Goal: Book appointment/travel/reservation

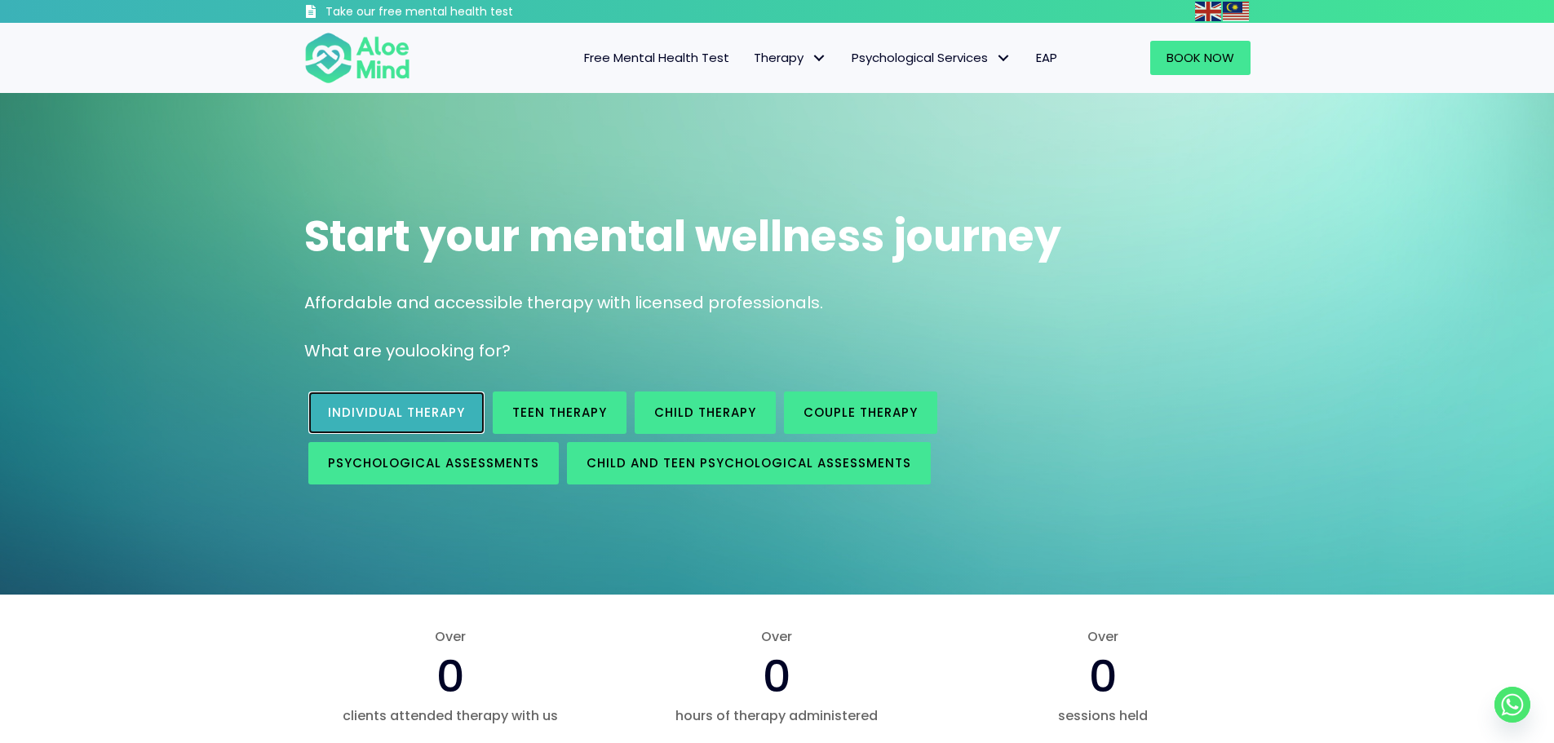
click at [447, 417] on span "Individual therapy" at bounding box center [396, 412] width 137 height 17
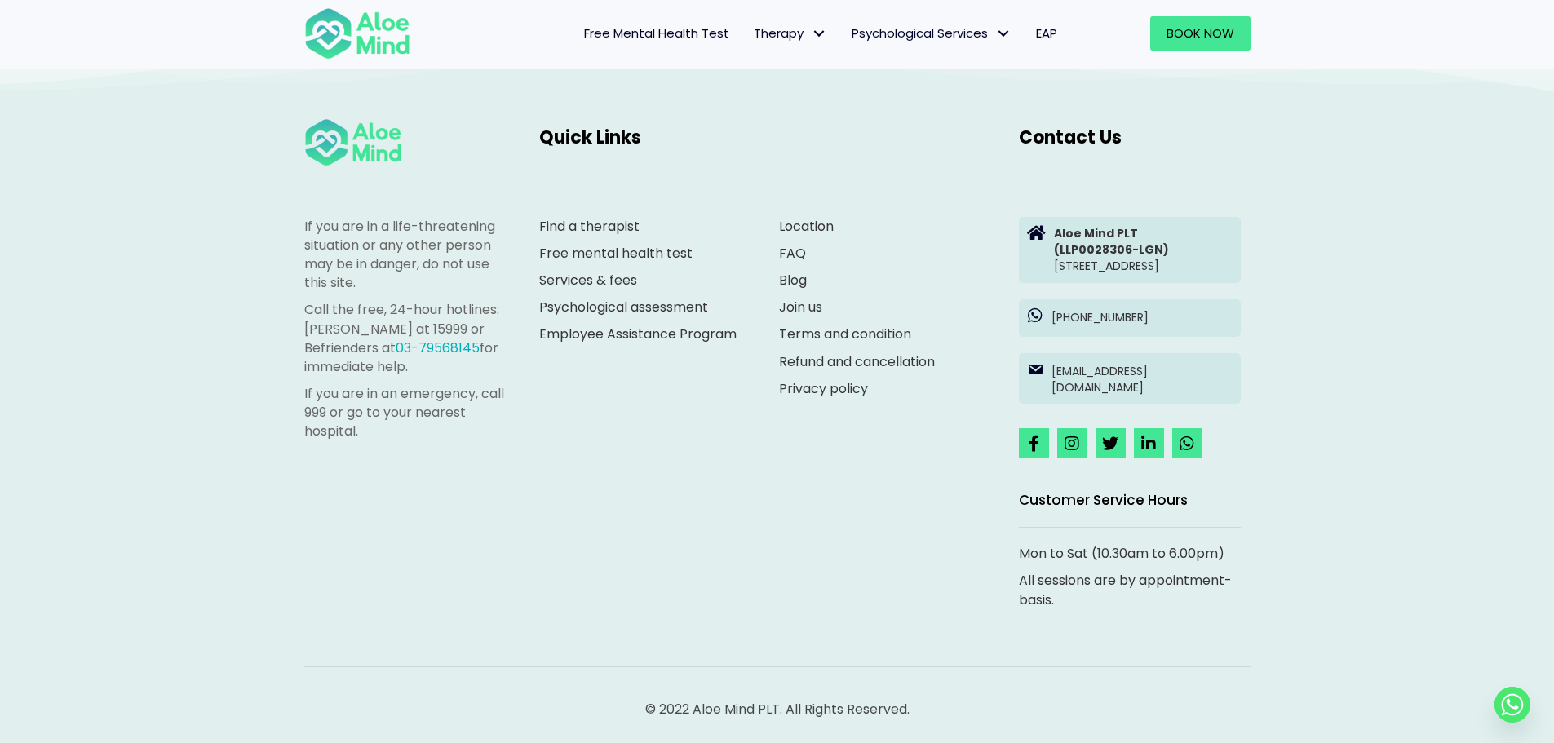
scroll to position [2744, 0]
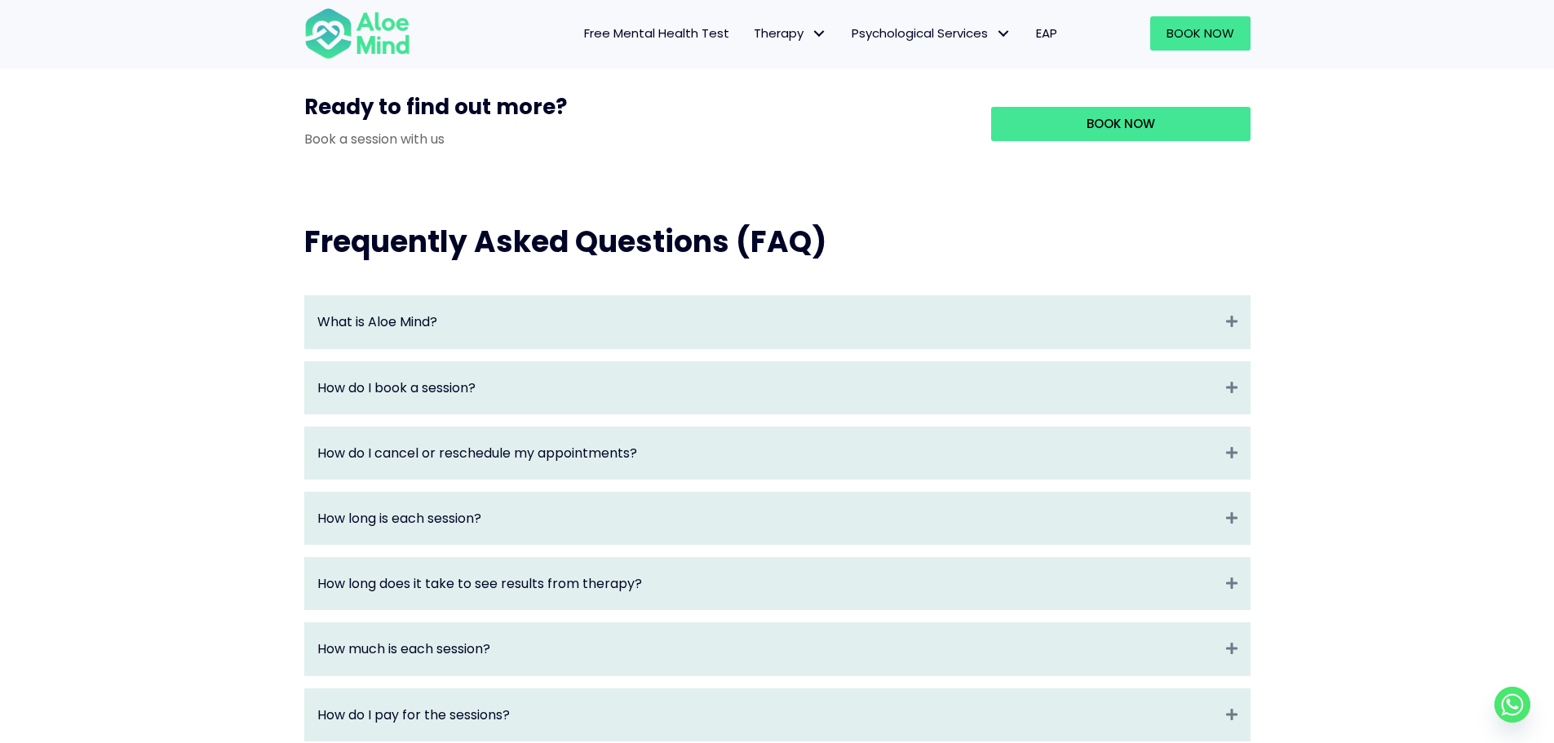
scroll to position [1616, 0]
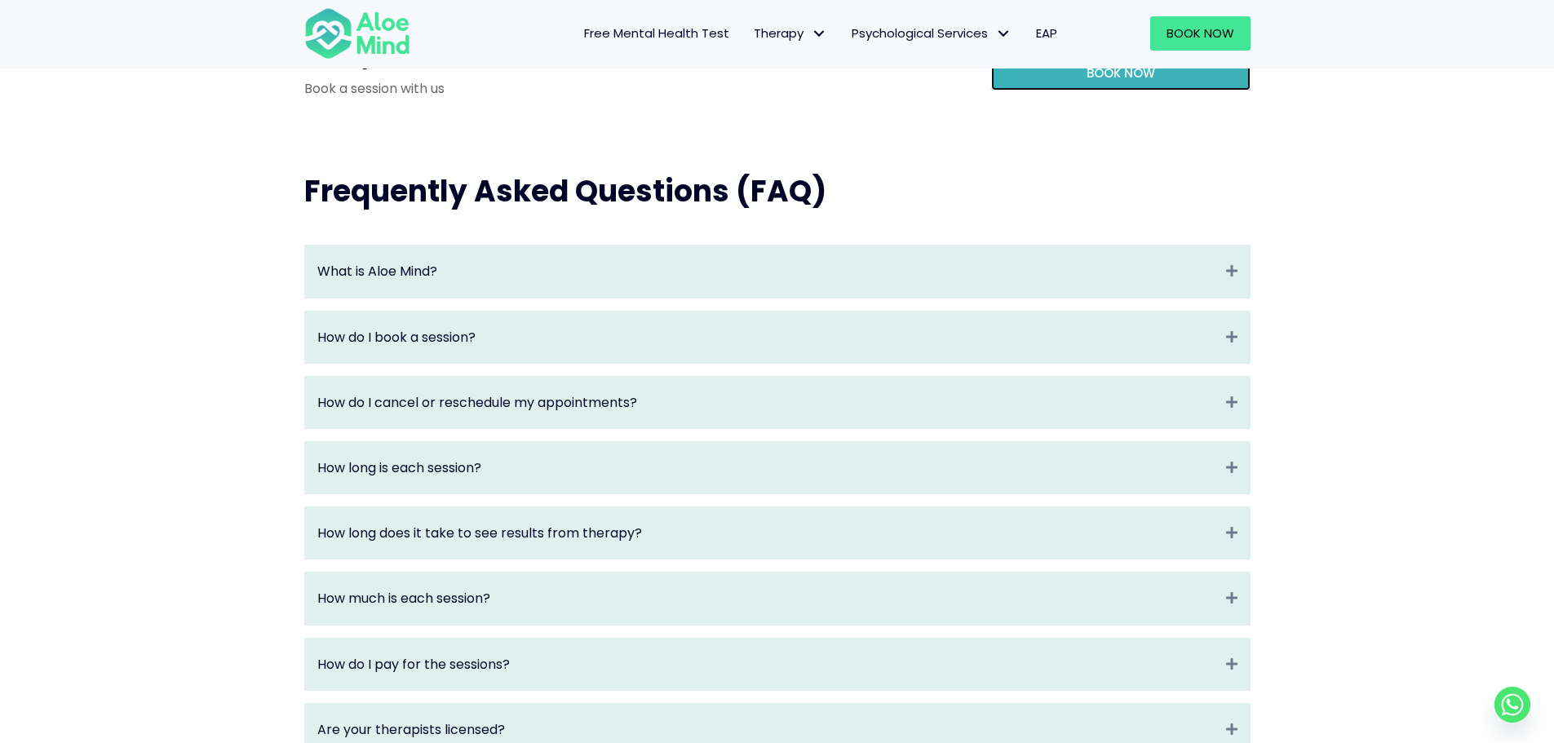
click at [1064, 91] on link "Book Now" at bounding box center [1120, 73] width 259 height 34
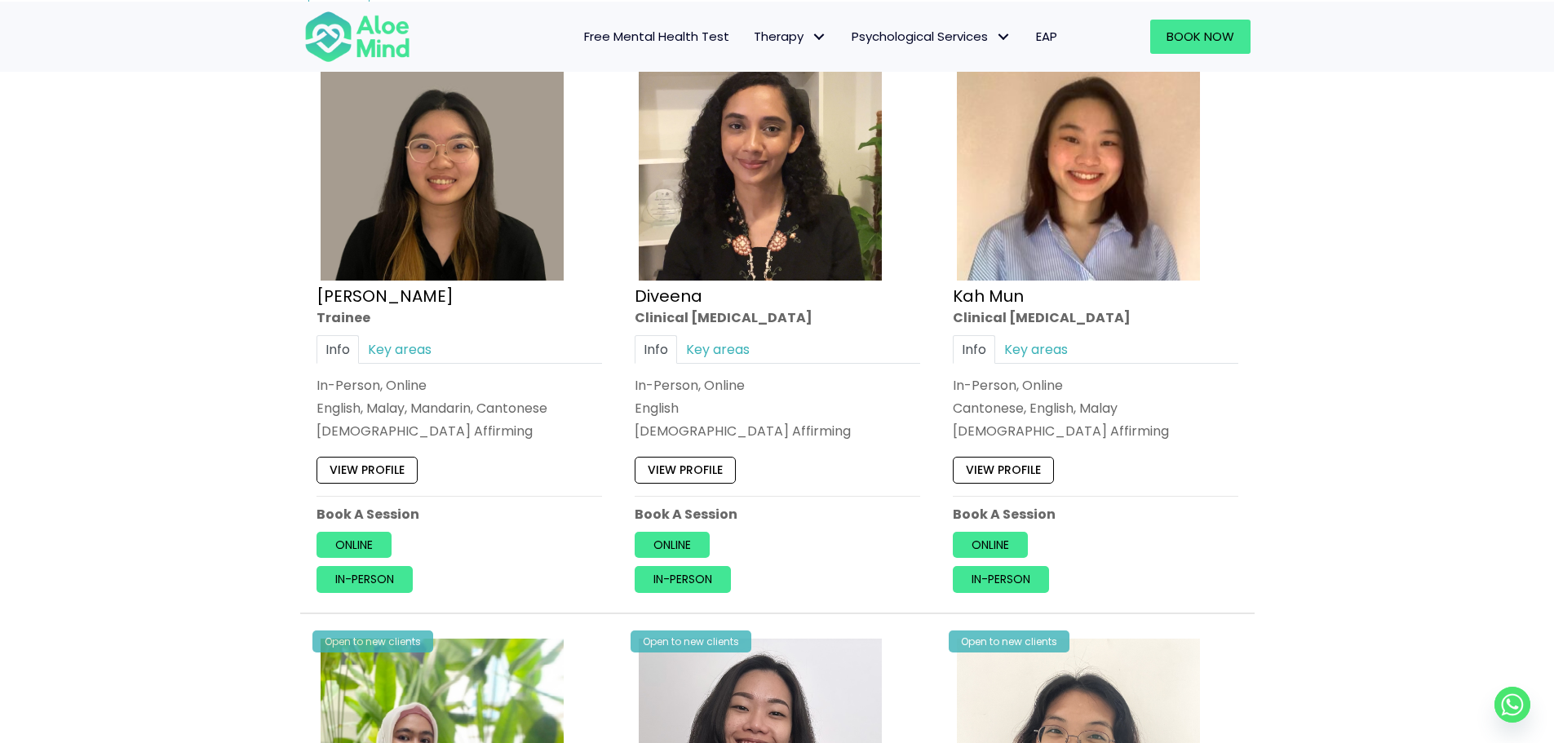
scroll to position [897, 0]
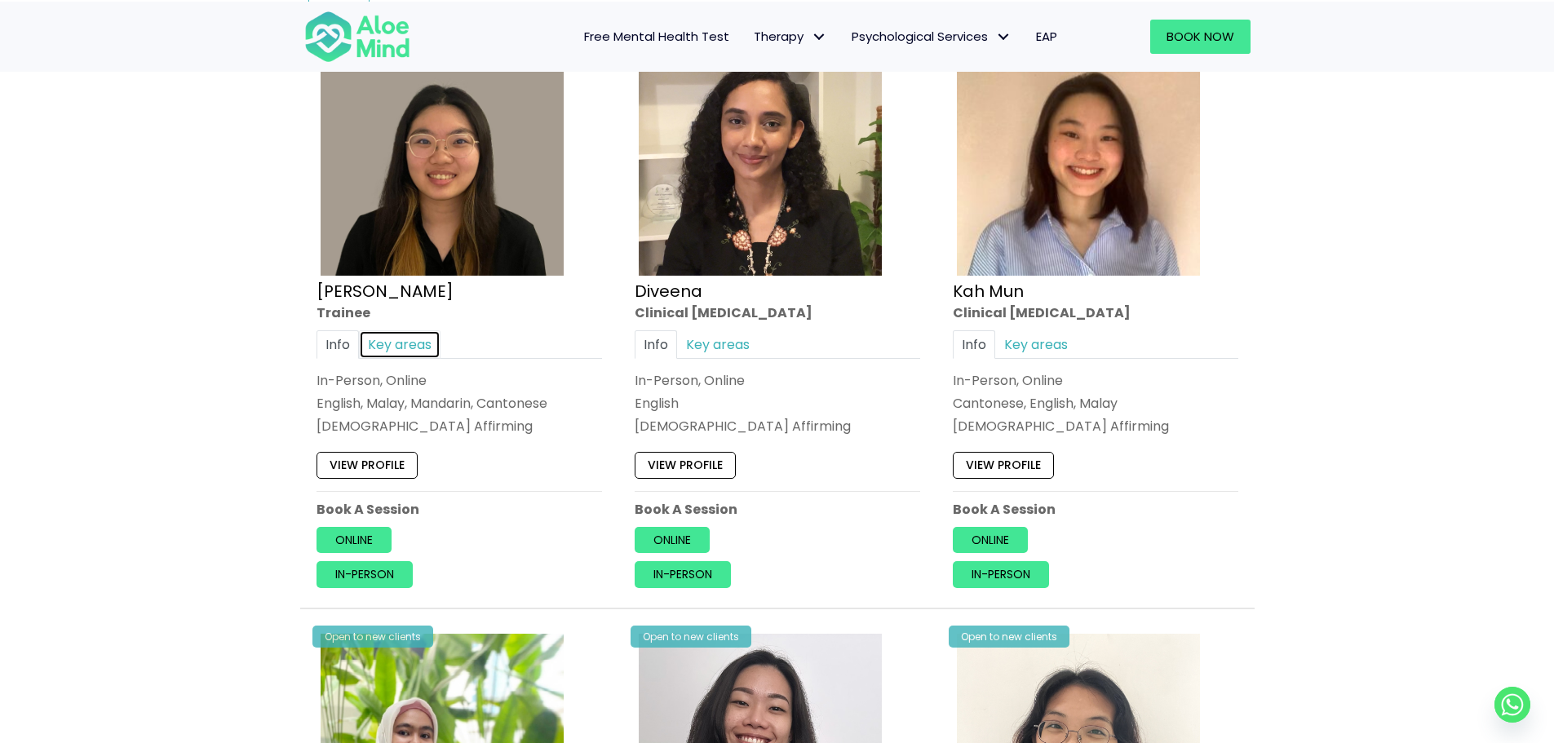
click at [396, 349] on link "Key areas" at bounding box center [400, 344] width 82 height 29
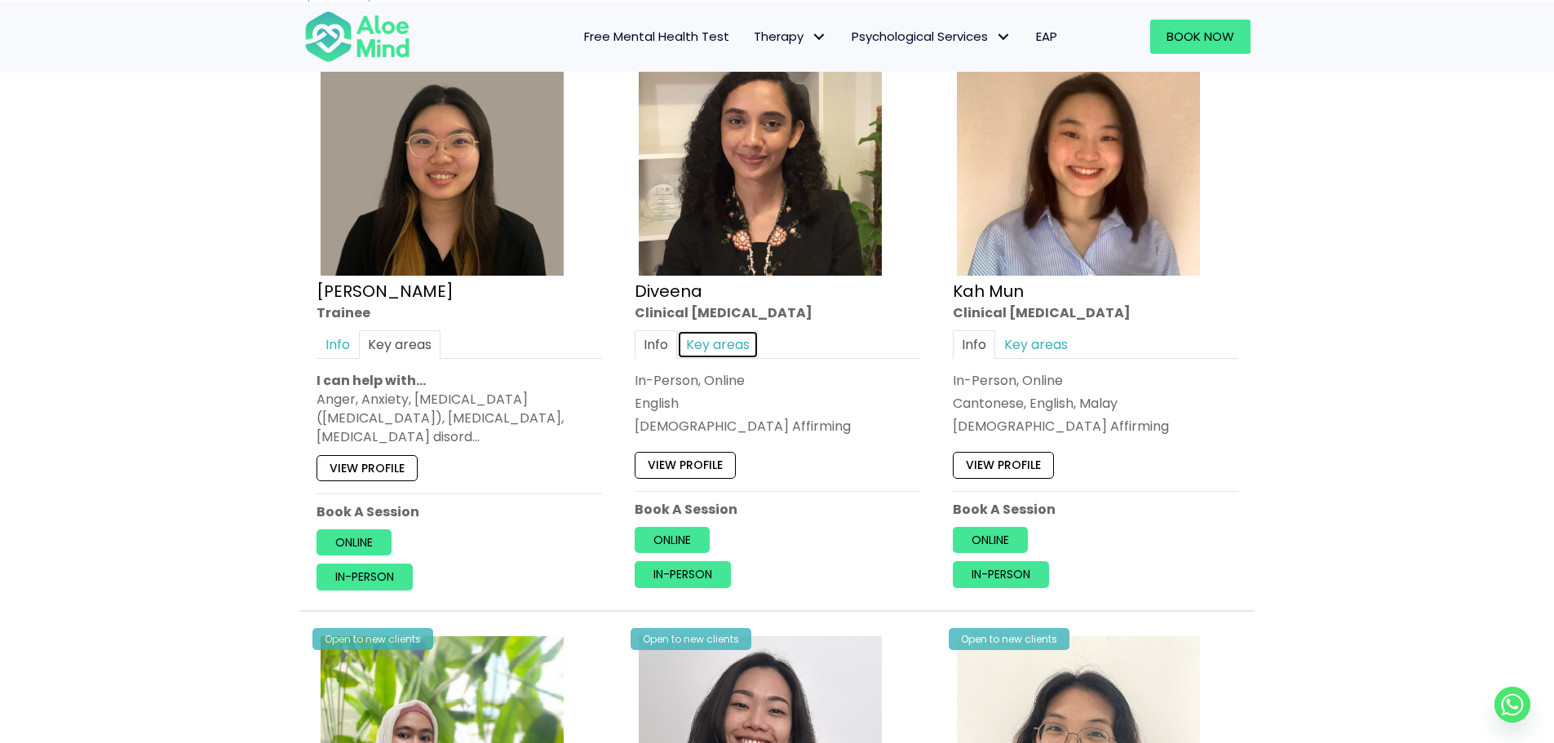
click at [705, 338] on link "Key areas" at bounding box center [718, 344] width 82 height 29
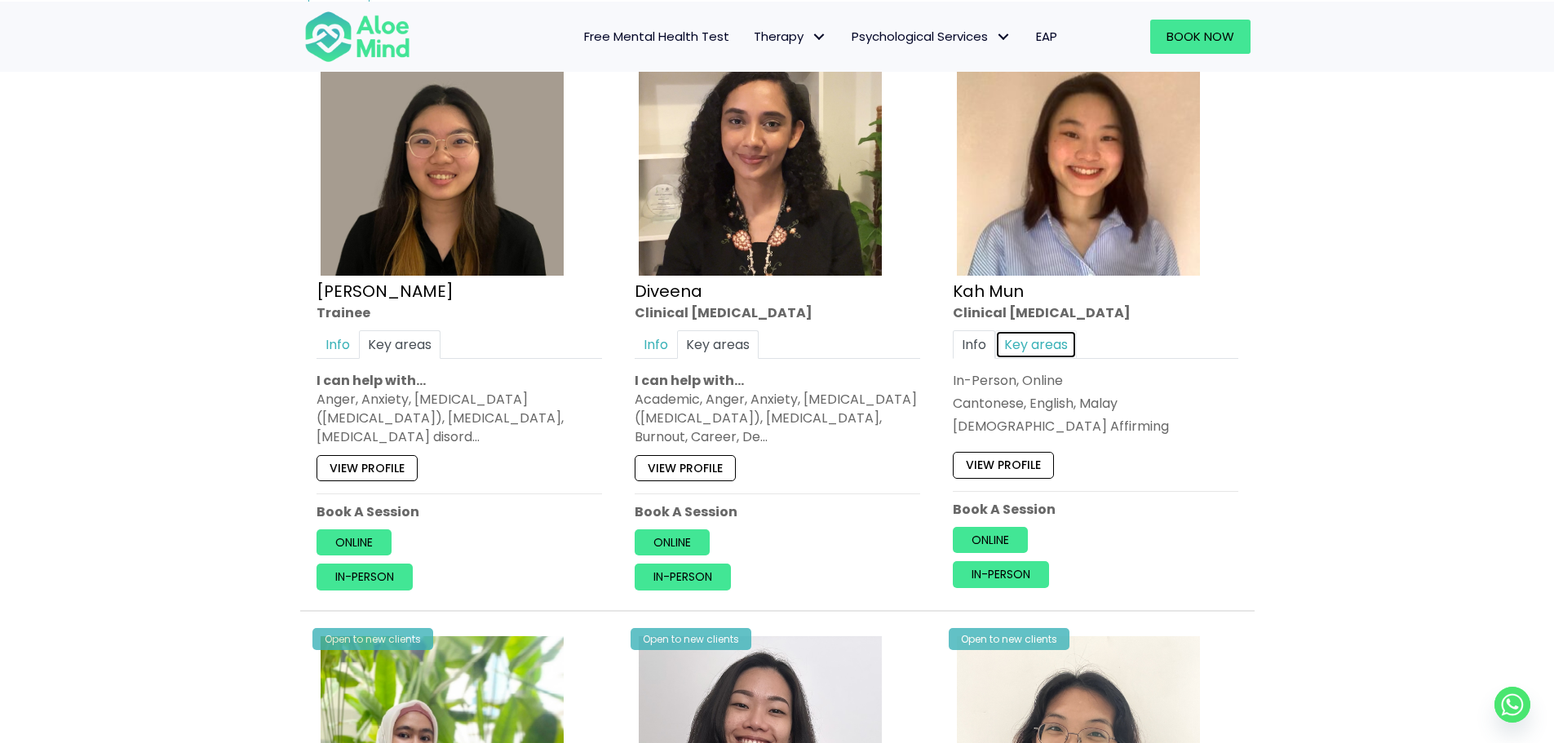
click at [1038, 332] on link "Key areas" at bounding box center [1036, 344] width 82 height 29
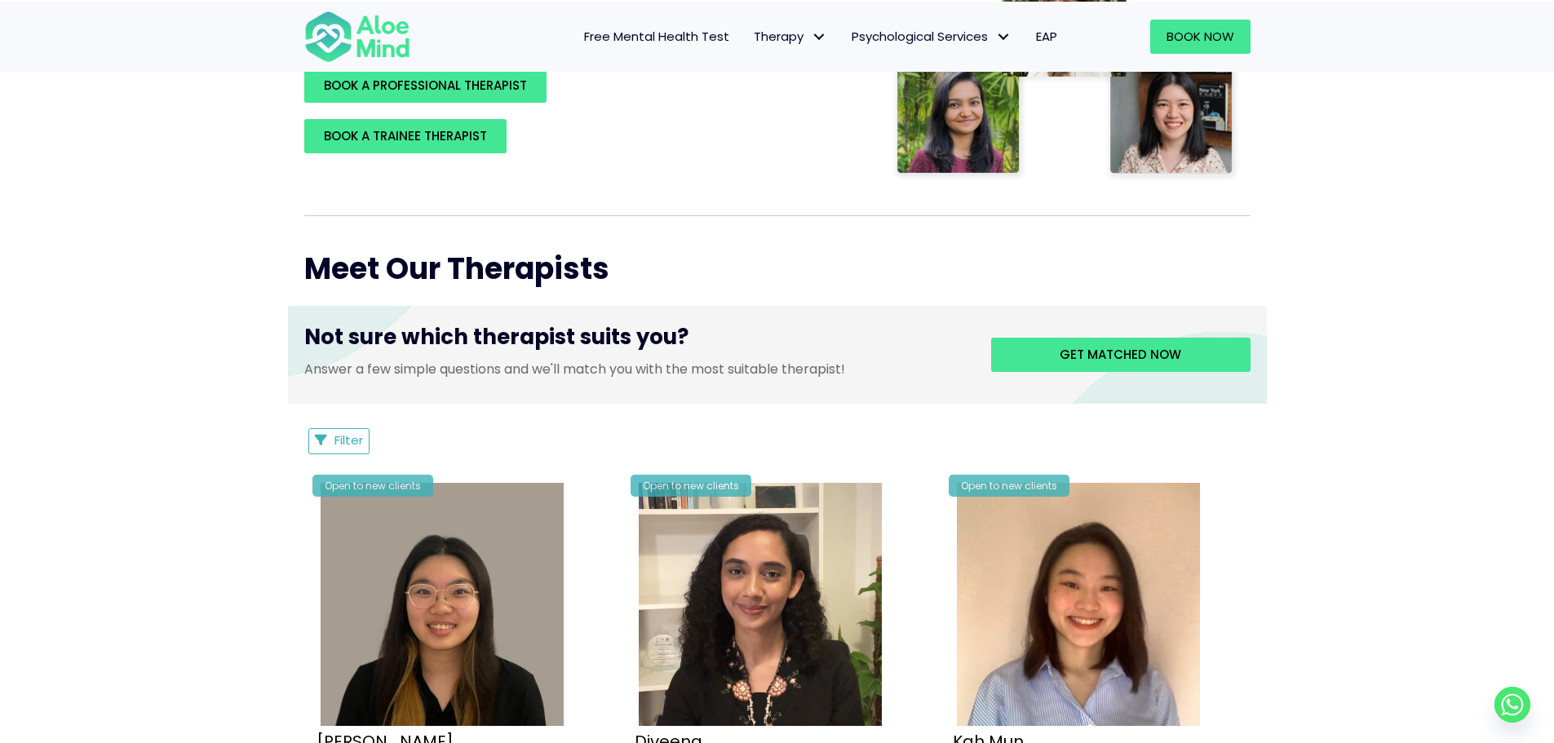
scroll to position [408, 0]
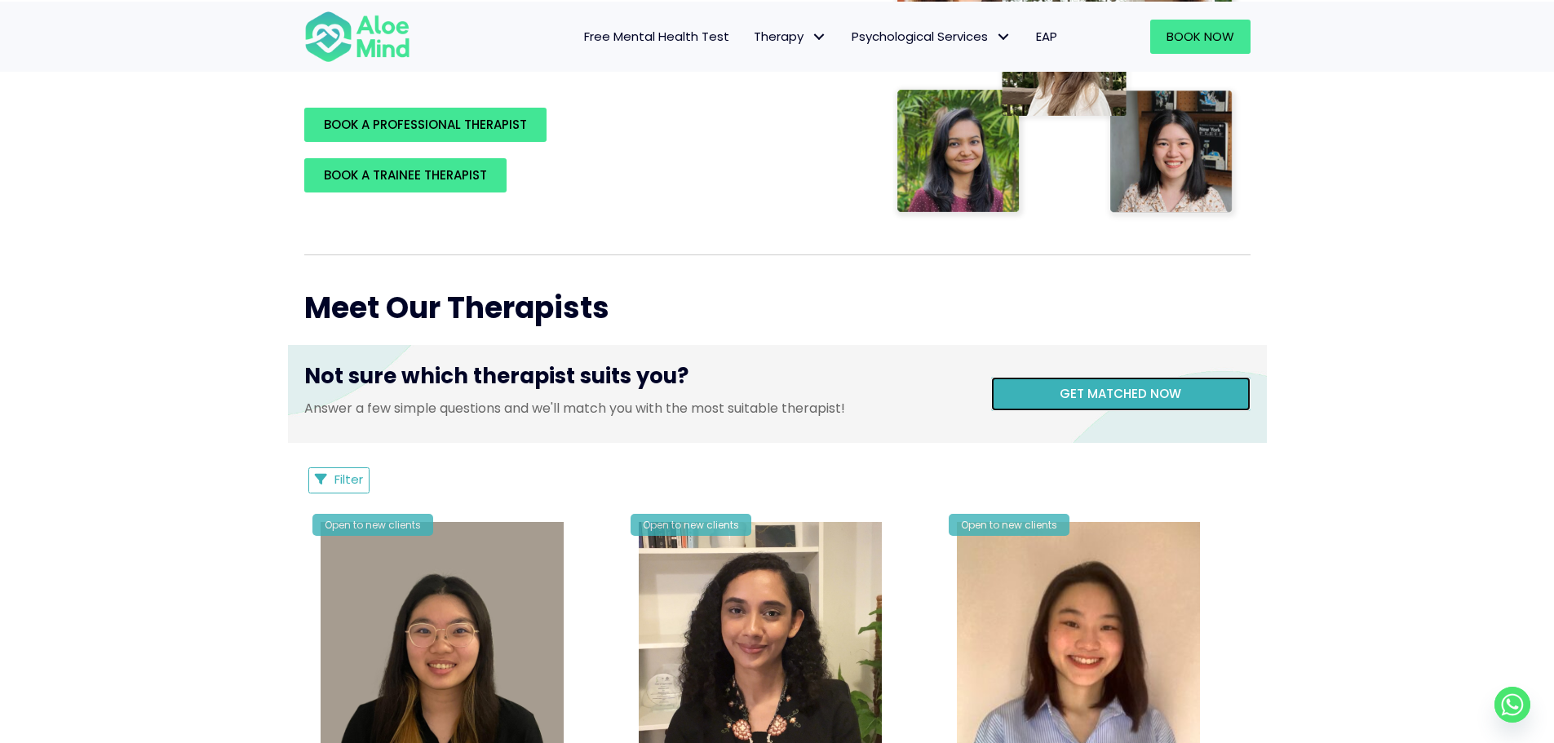
click at [1037, 388] on link "Get matched now" at bounding box center [1120, 394] width 259 height 34
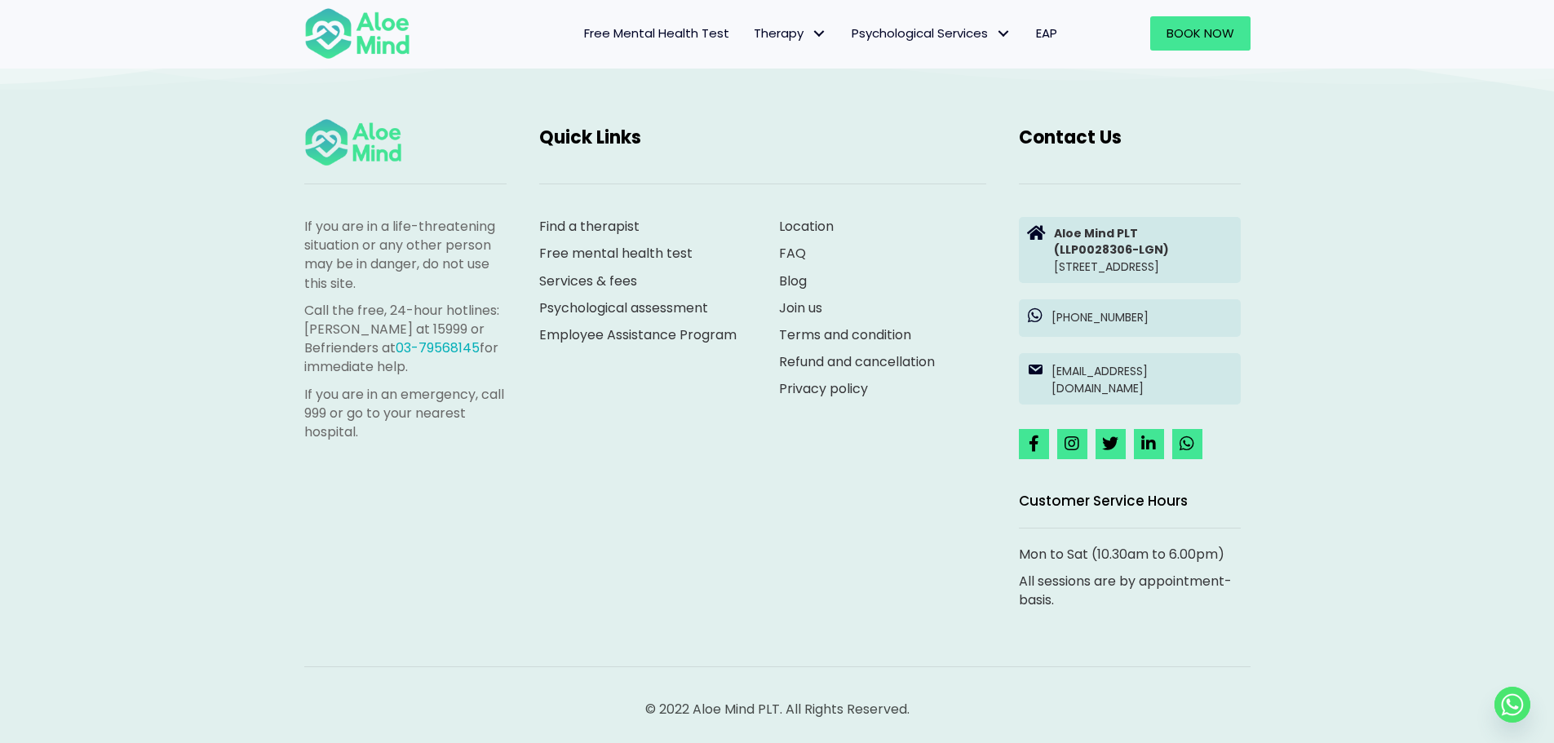
scroll to position [168, 0]
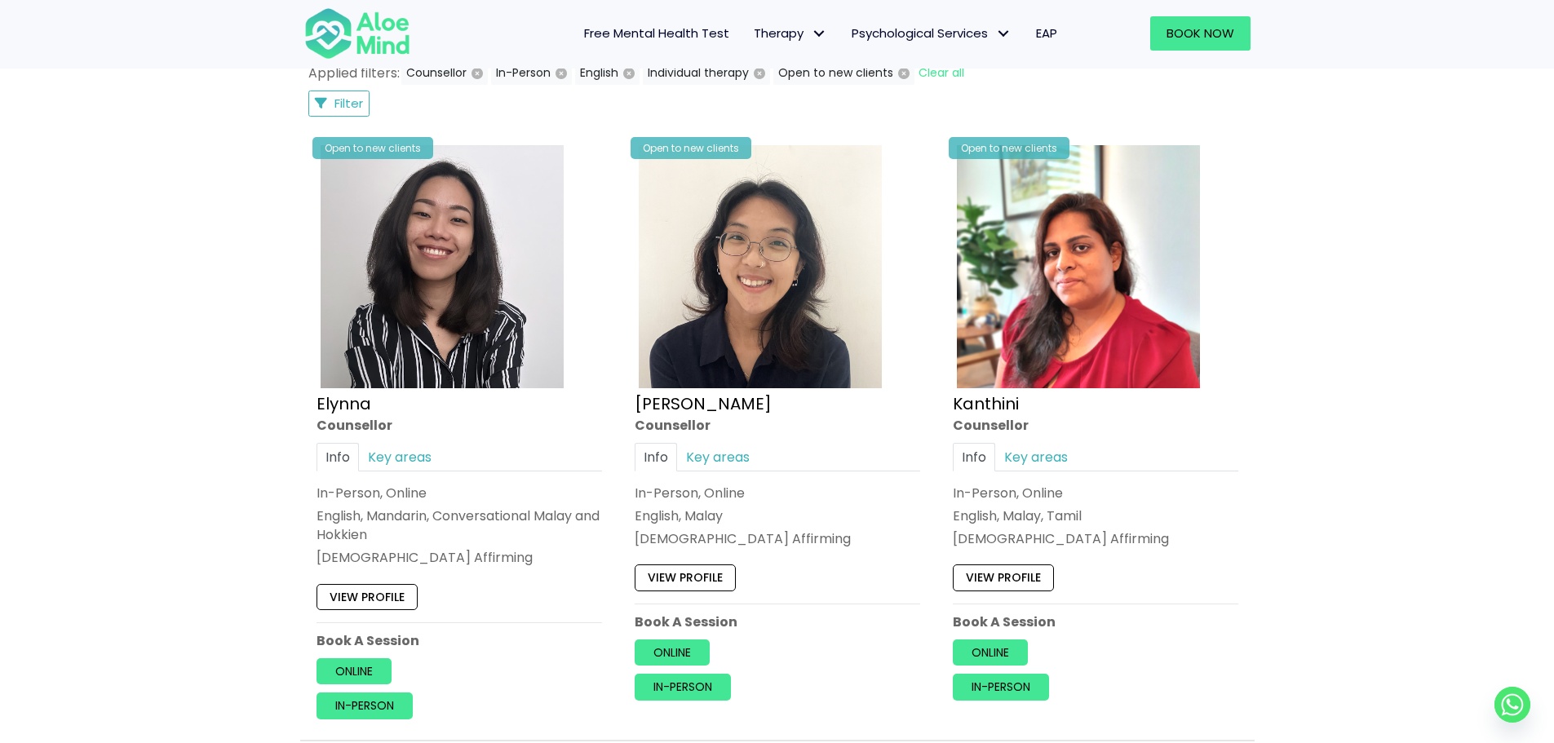
scroll to position [816, 0]
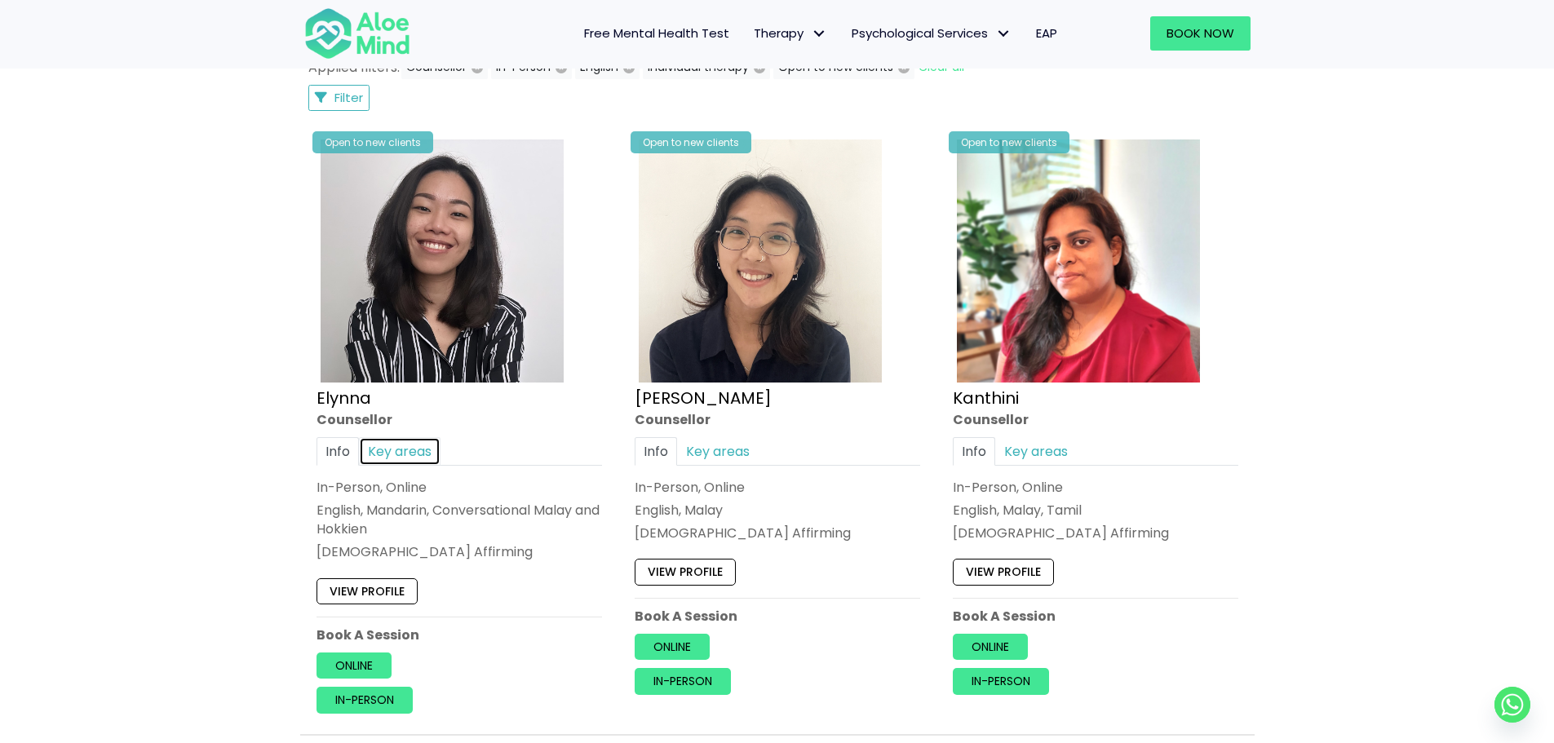
click at [414, 446] on link "Key areas" at bounding box center [400, 451] width 82 height 29
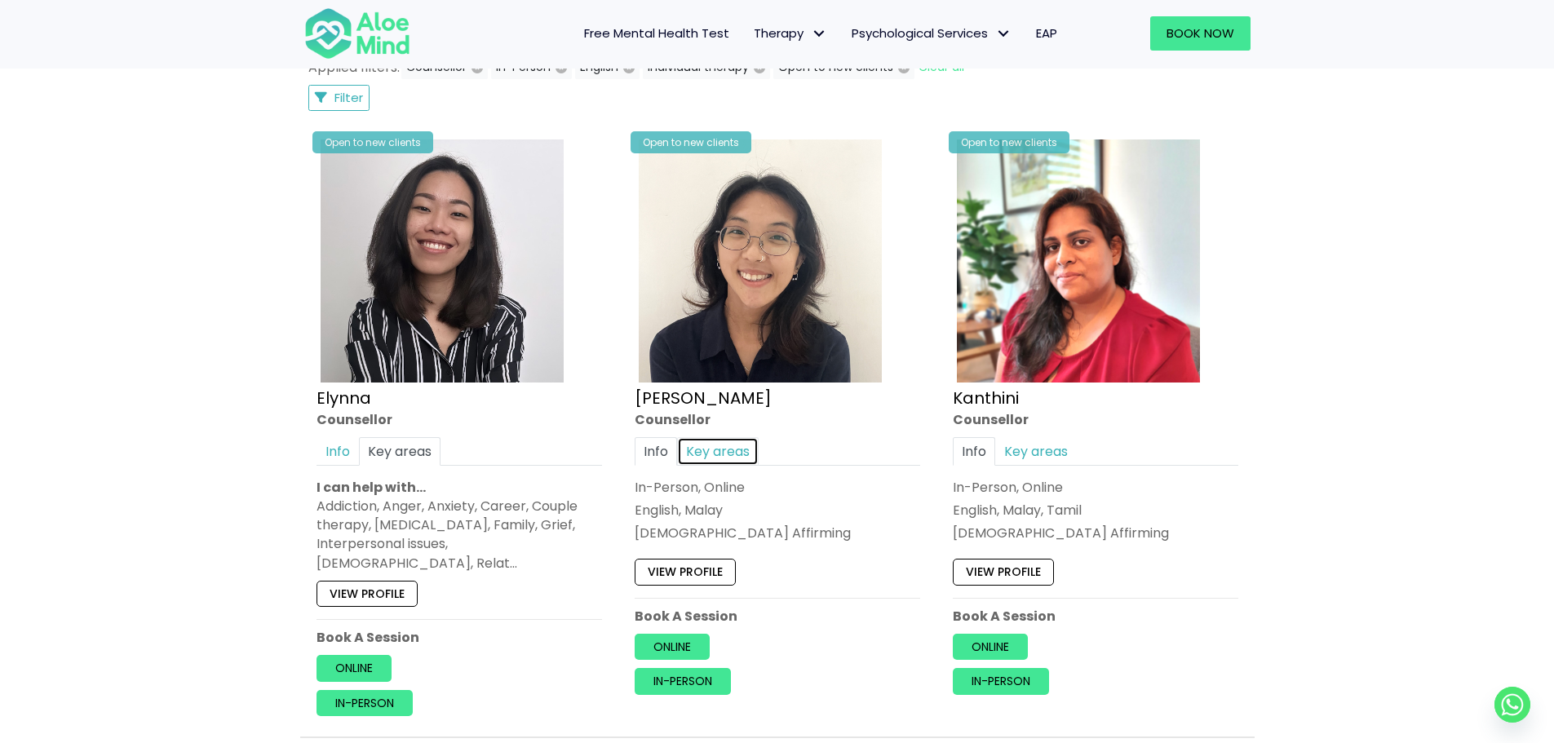
click at [716, 450] on link "Key areas" at bounding box center [718, 451] width 82 height 29
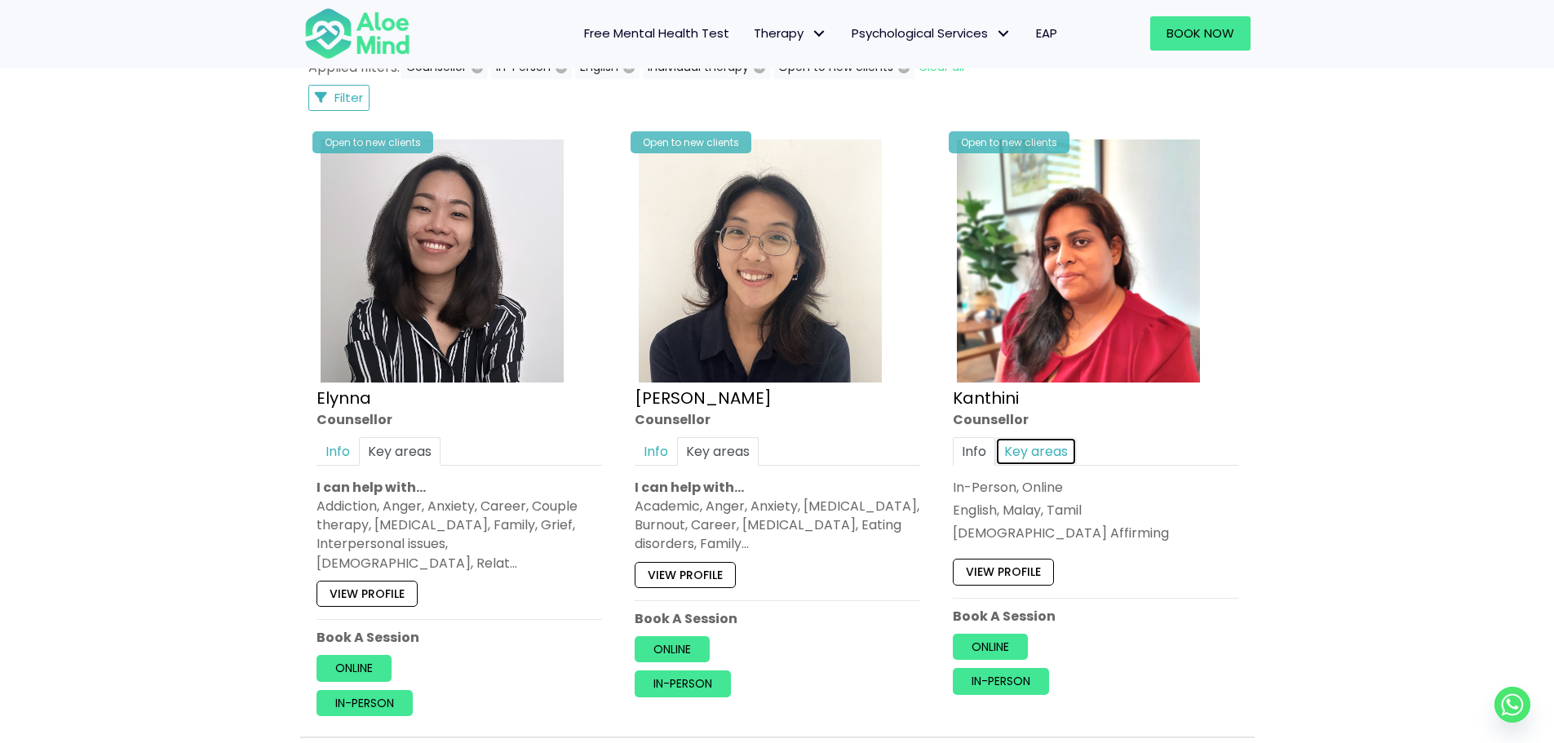
click at [1032, 445] on link "Key areas" at bounding box center [1036, 451] width 82 height 29
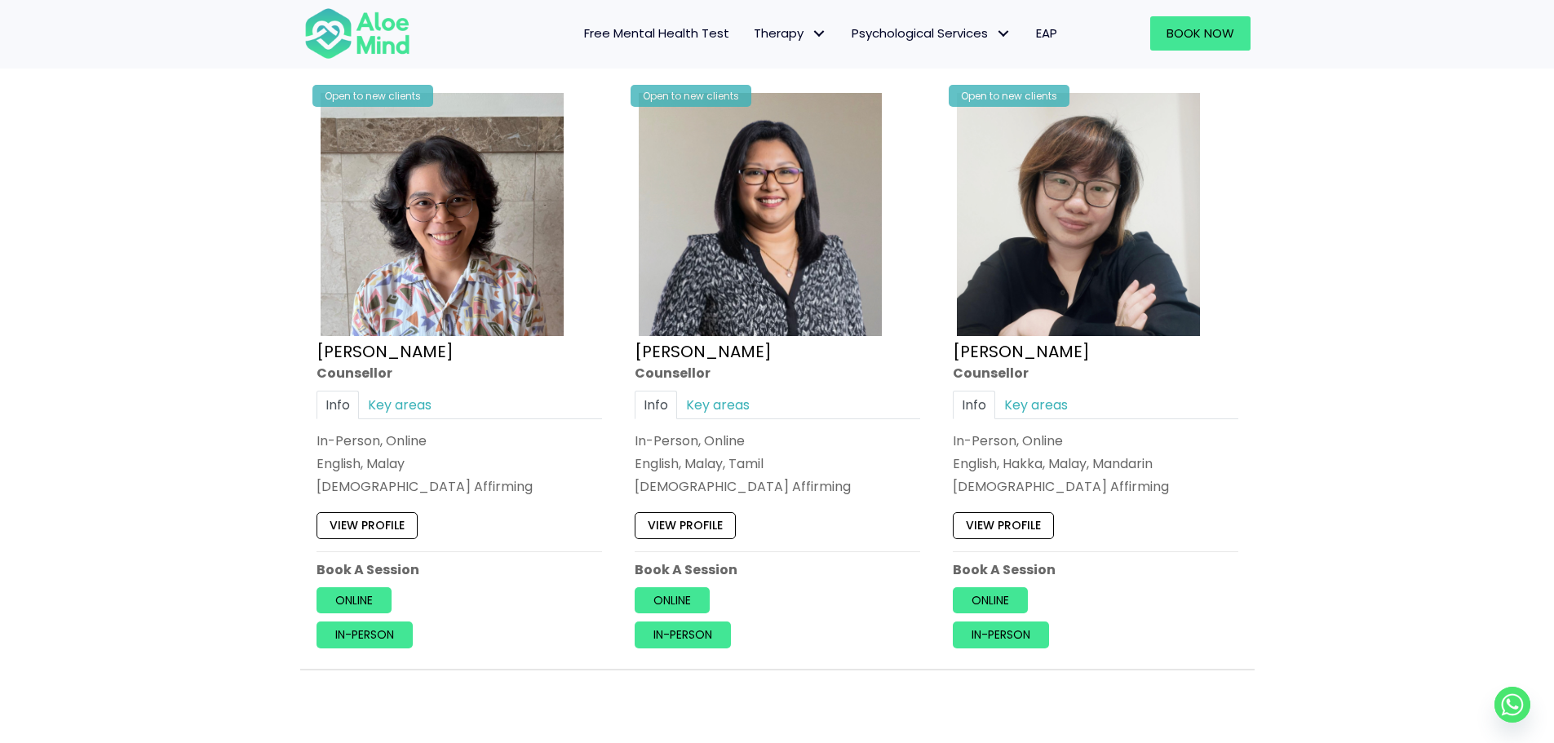
scroll to position [1550, 0]
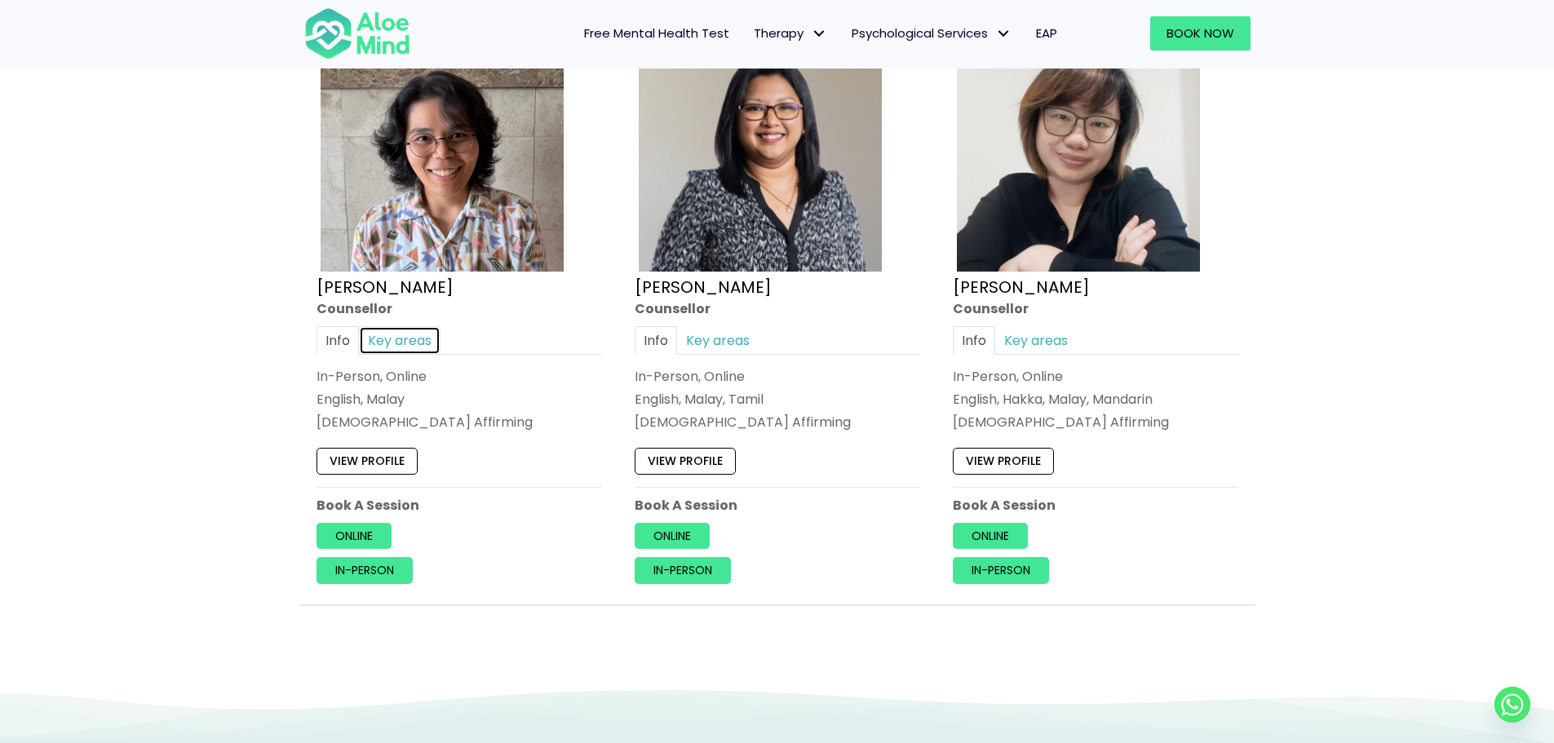
click at [405, 326] on link "Key areas" at bounding box center [400, 340] width 82 height 29
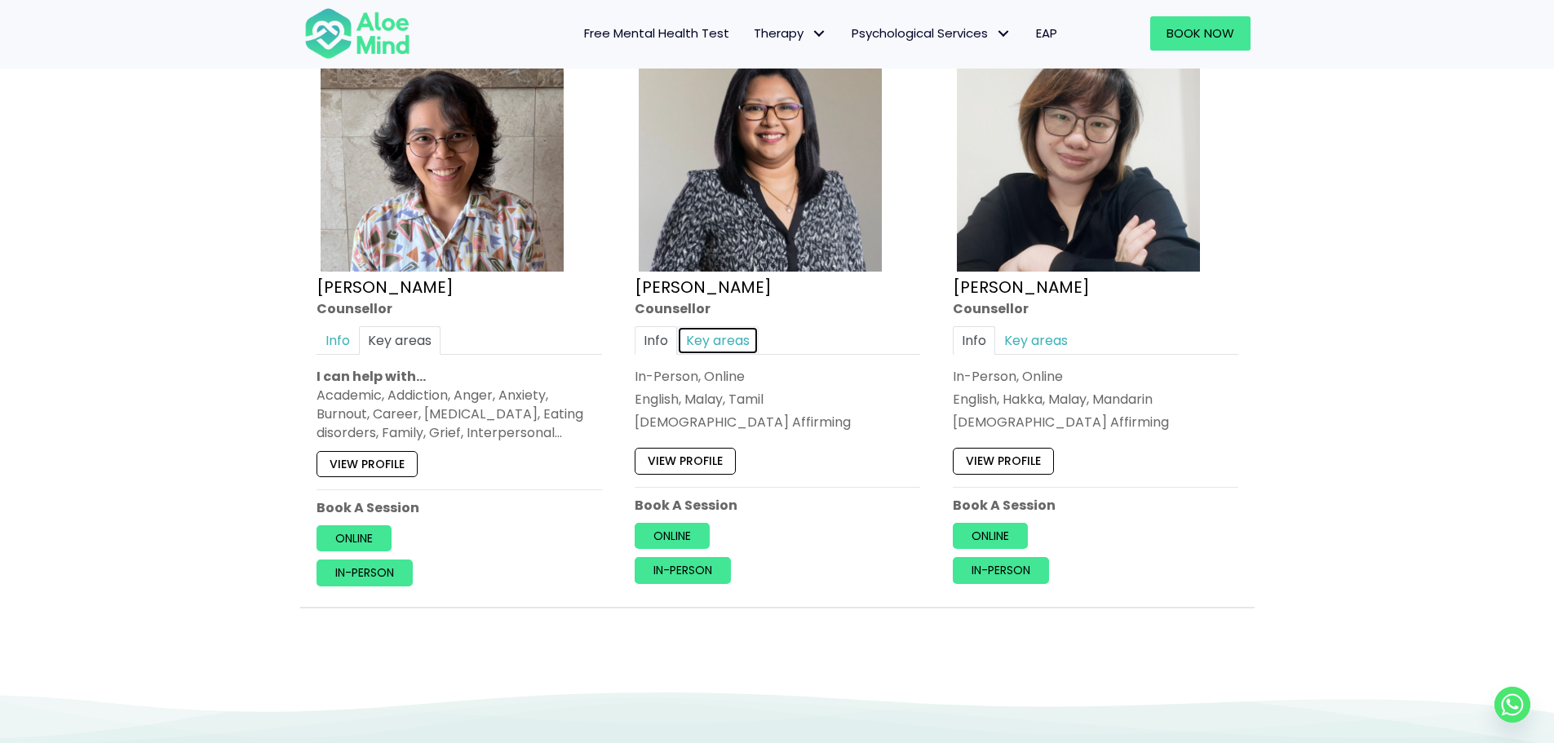
click at [726, 326] on link "Key areas" at bounding box center [718, 340] width 82 height 29
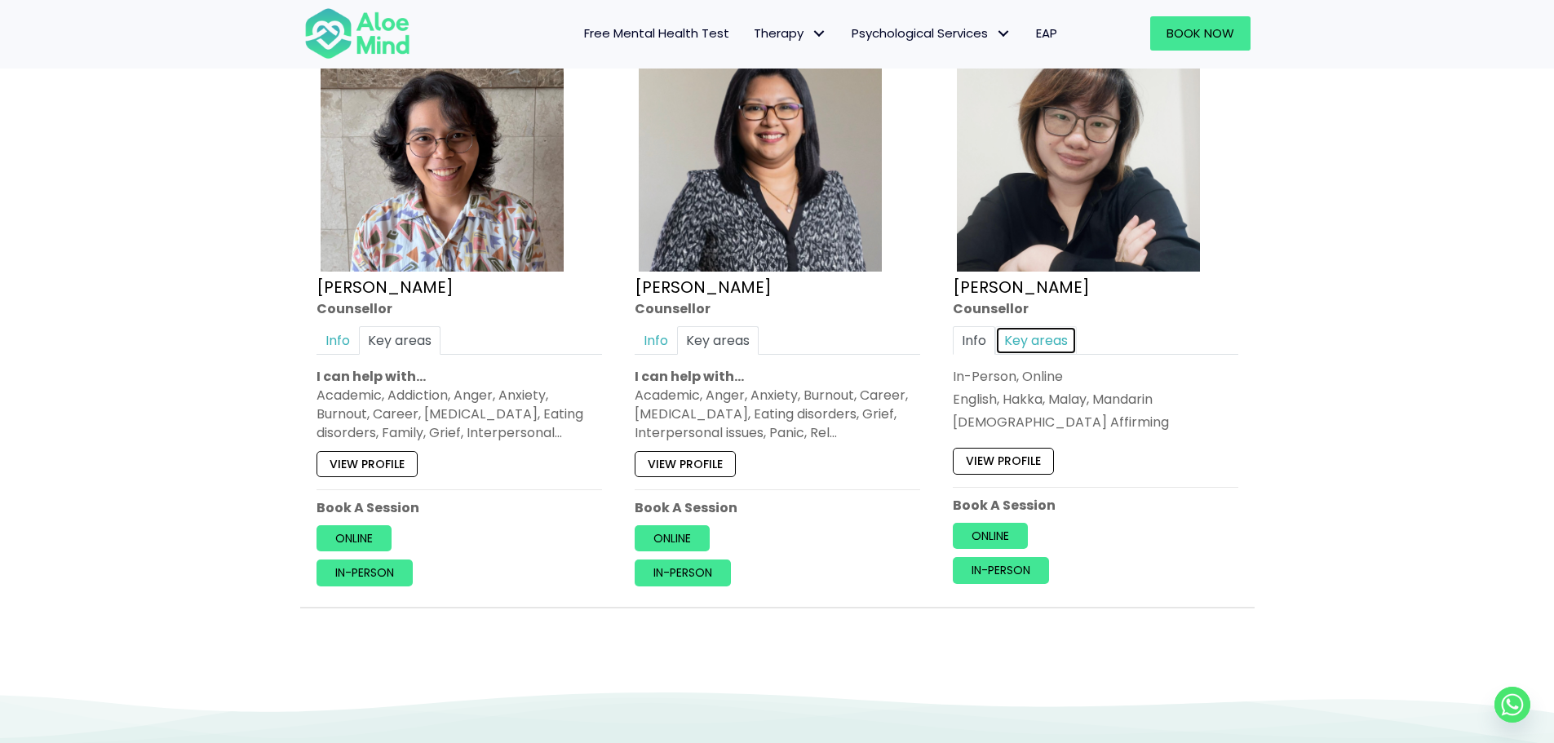
click at [1033, 326] on link "Key areas" at bounding box center [1036, 340] width 82 height 29
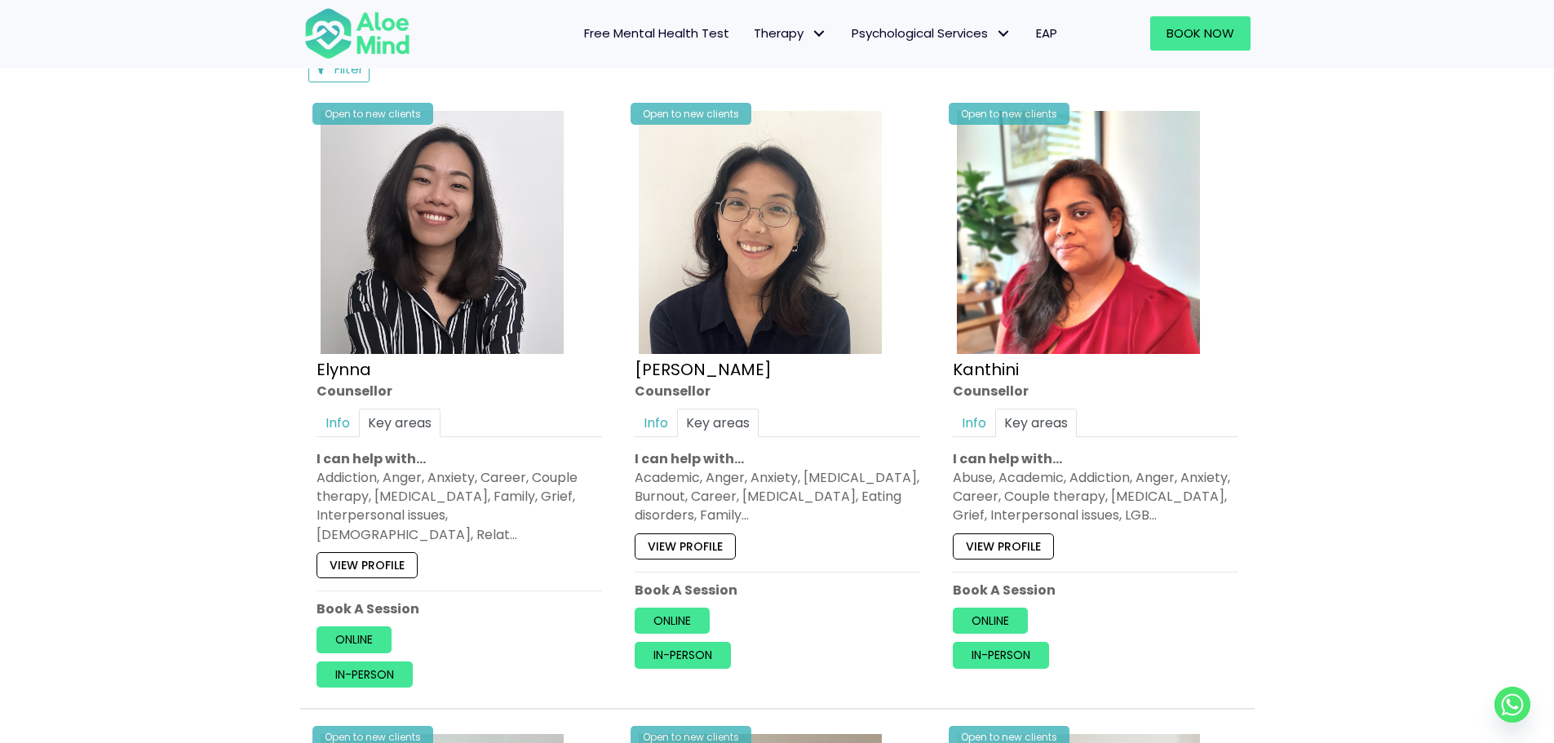
scroll to position [897, 0]
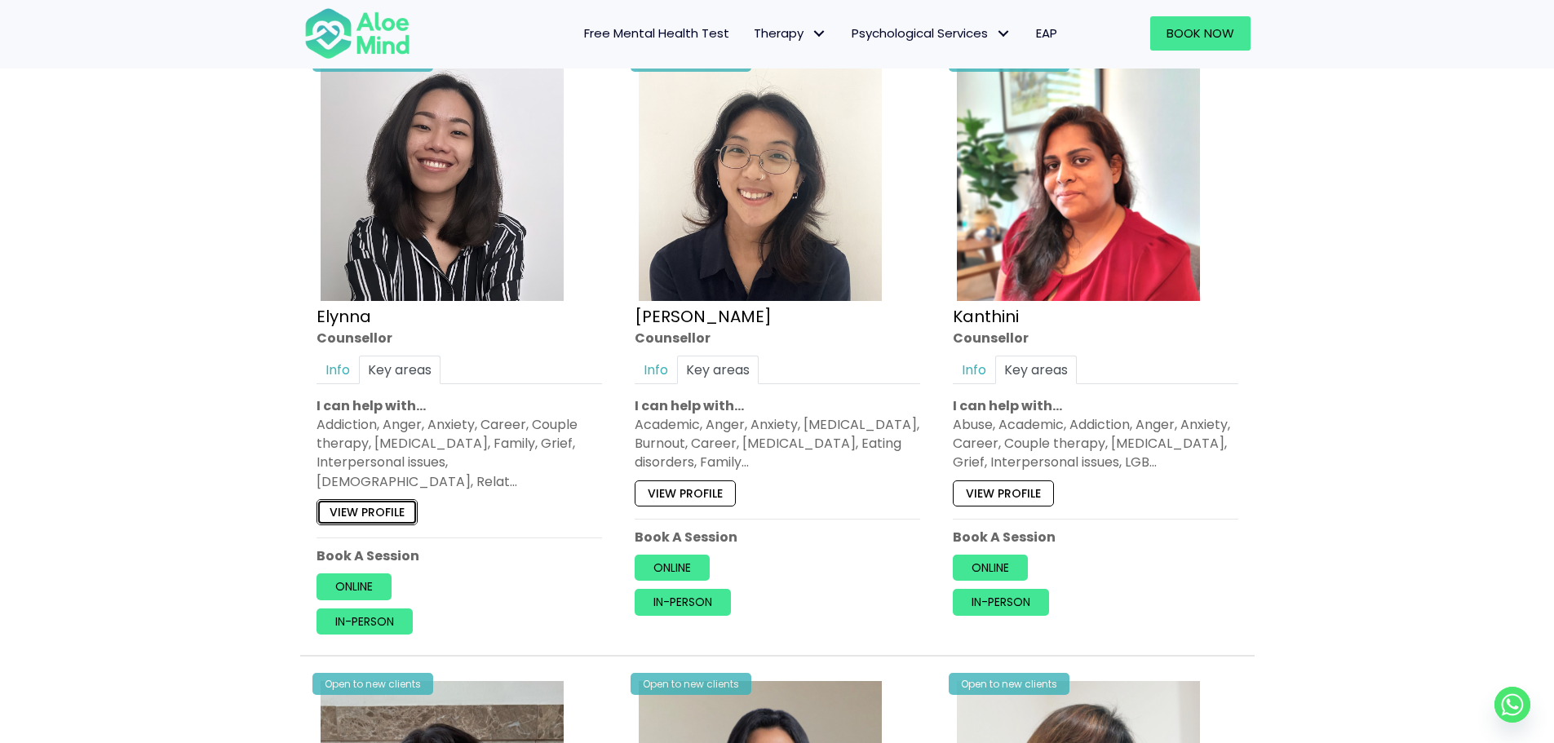
click at [390, 499] on link "View profile" at bounding box center [366, 512] width 101 height 26
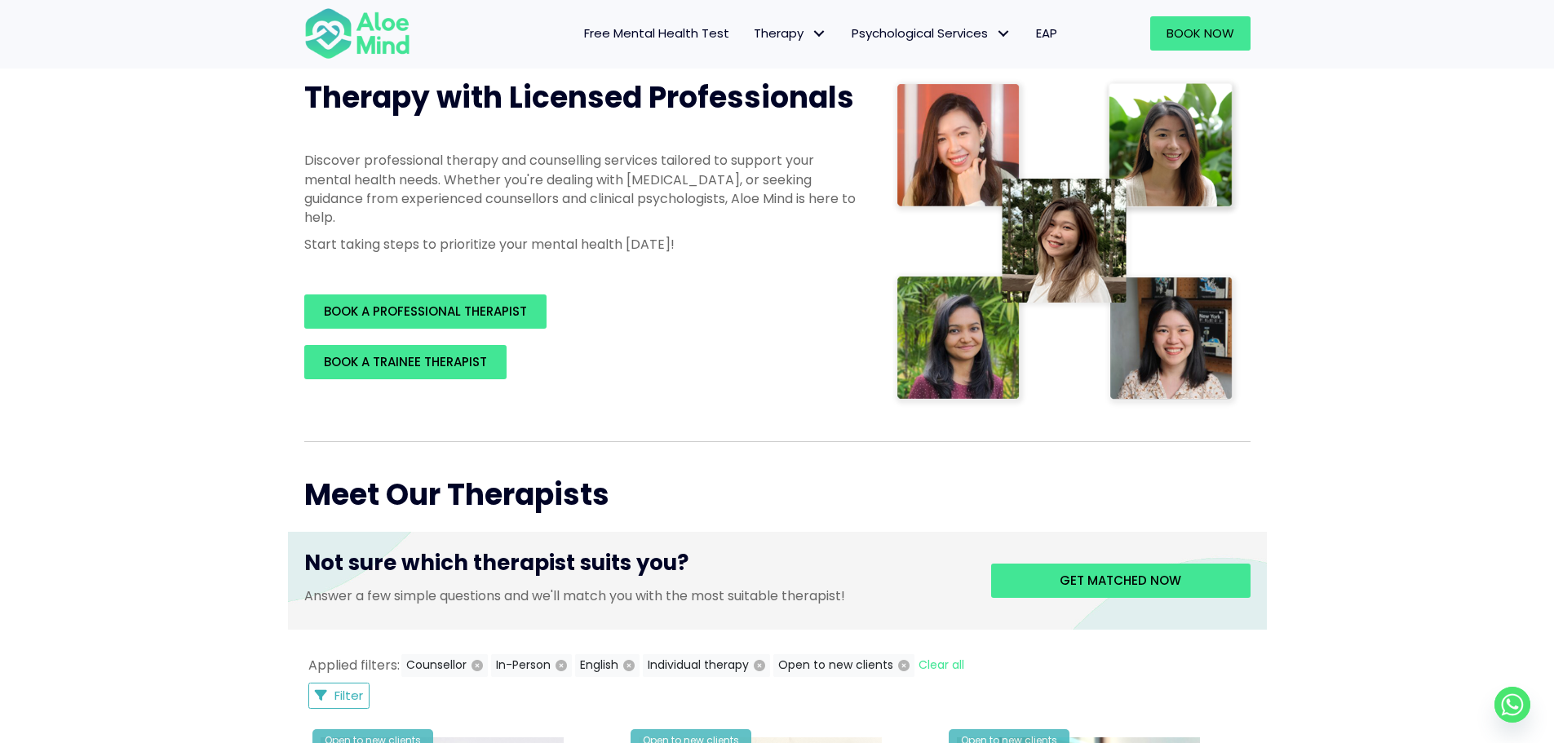
scroll to position [163, 0]
